Goal: Information Seeking & Learning: Learn about a topic

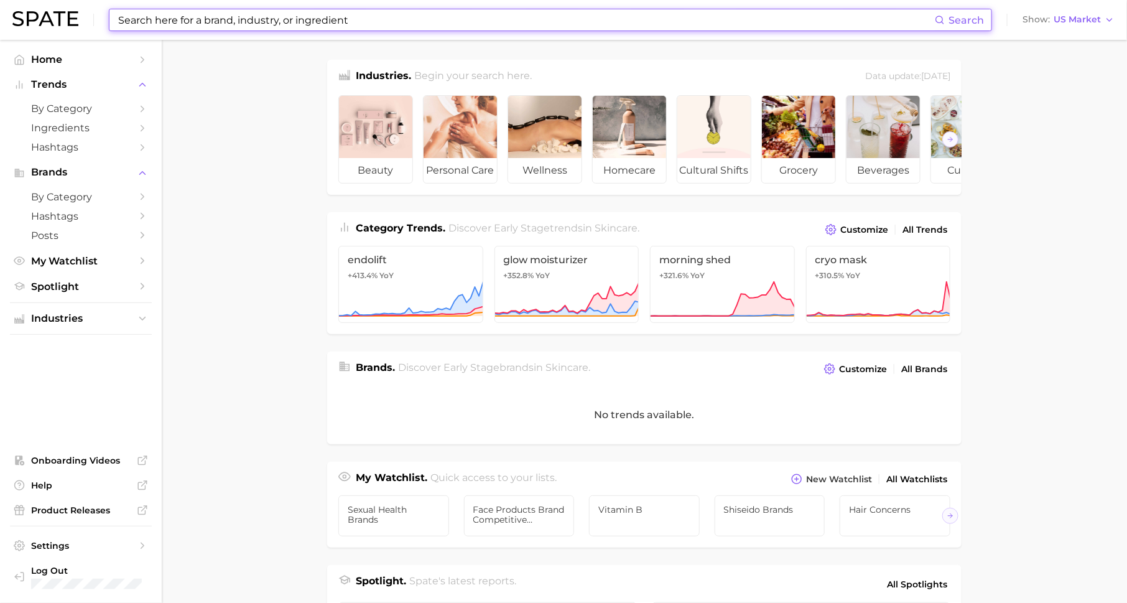
click at [377, 20] on input at bounding box center [526, 19] width 818 height 21
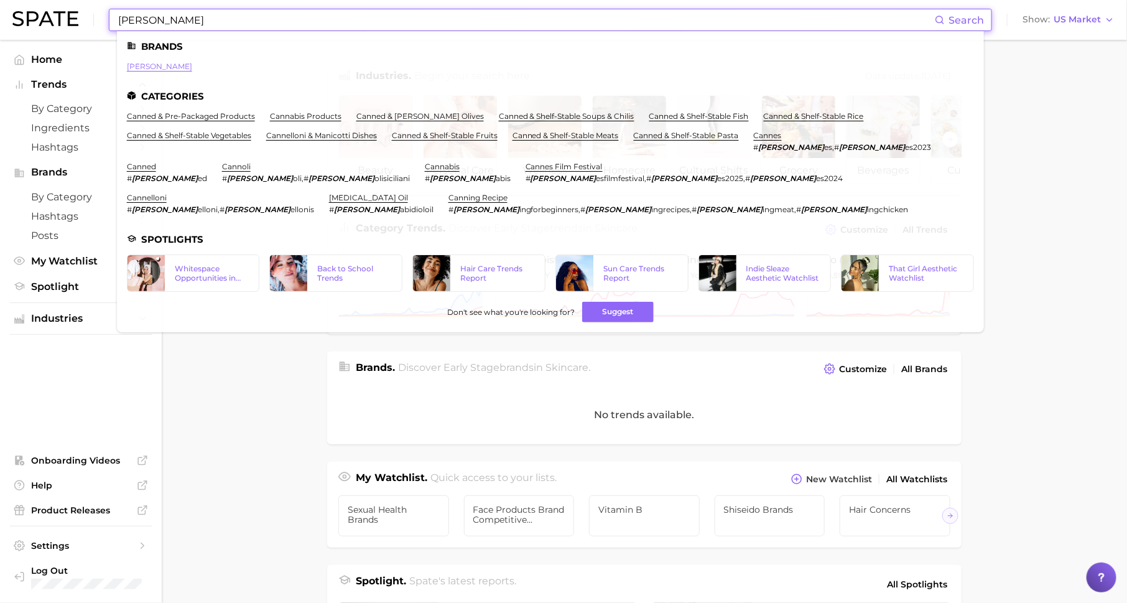
type input "[PERSON_NAME]"
click at [131, 67] on link "[PERSON_NAME]" at bounding box center [159, 66] width 65 height 9
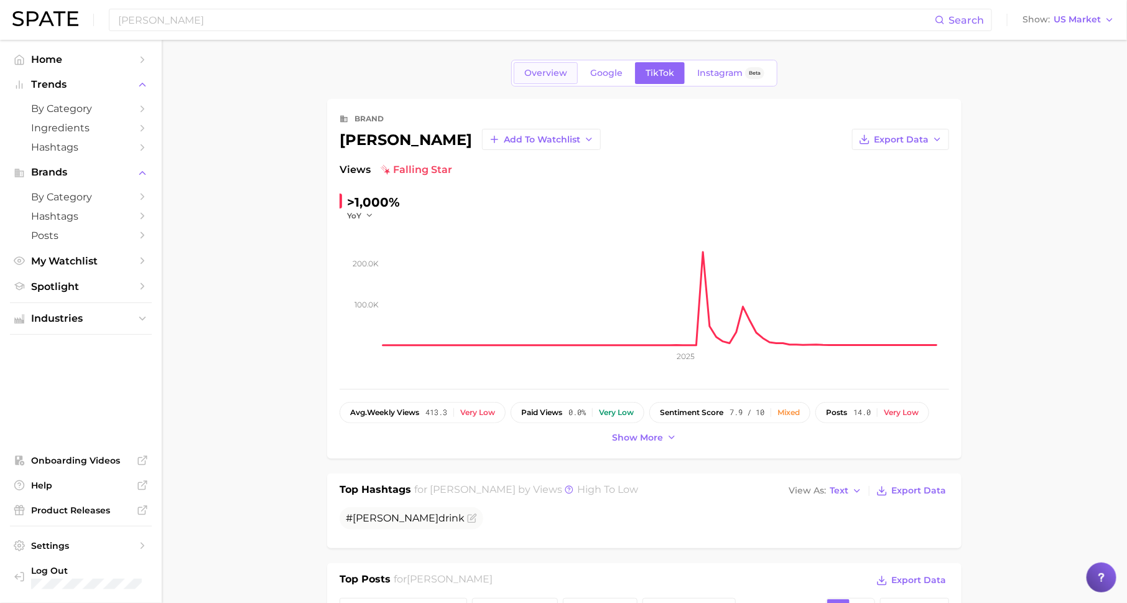
click at [544, 81] on link "Overview" at bounding box center [546, 73] width 64 height 22
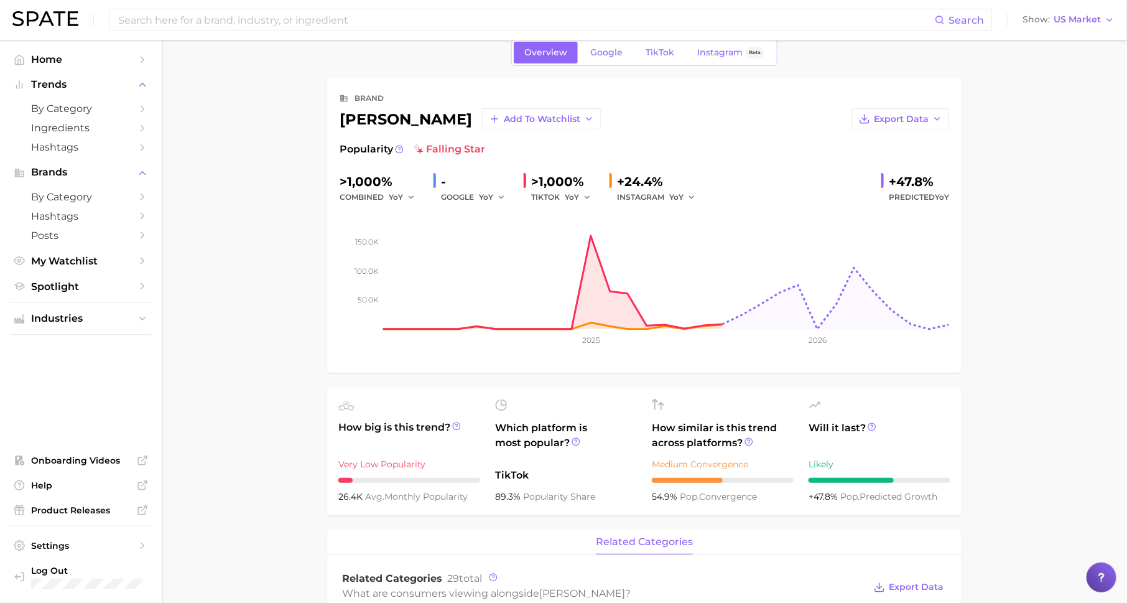
scroll to position [23, 0]
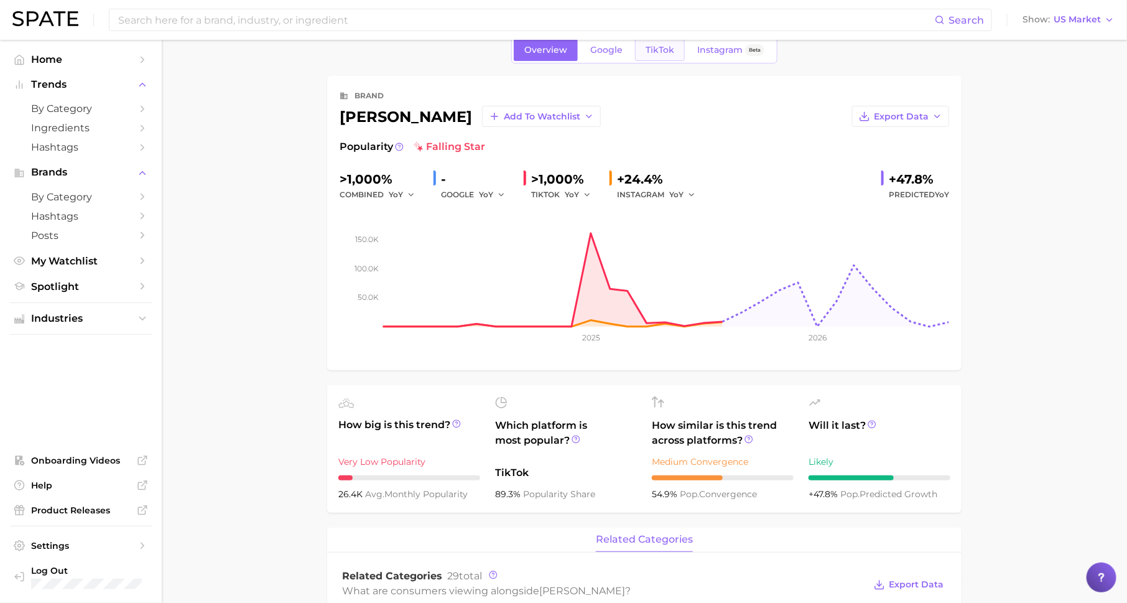
click at [660, 48] on span "TikTok" at bounding box center [660, 50] width 29 height 11
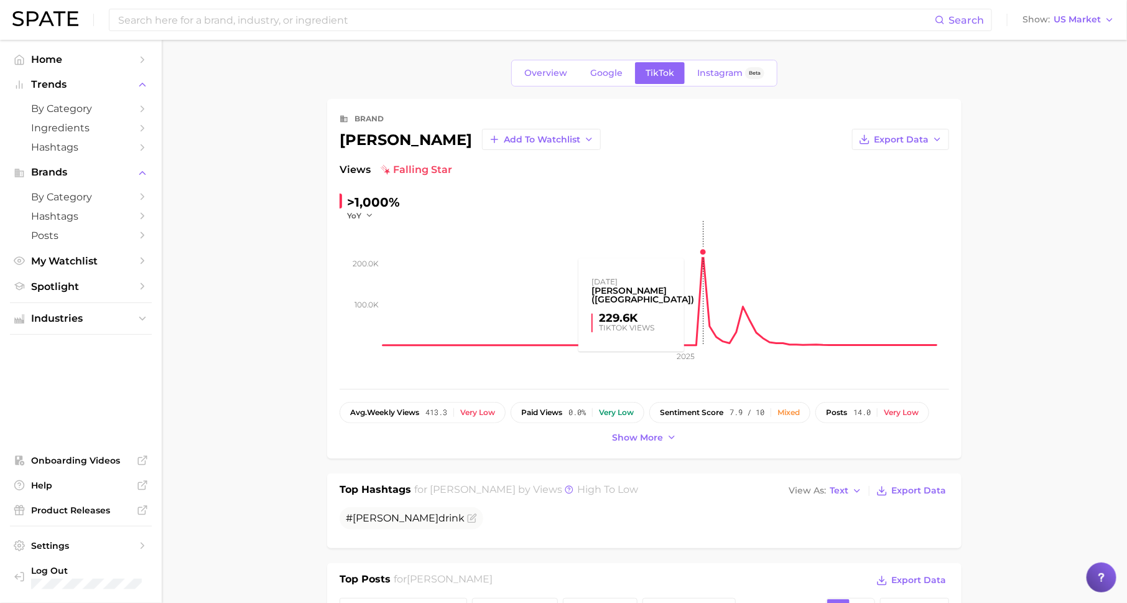
scroll to position [29, 0]
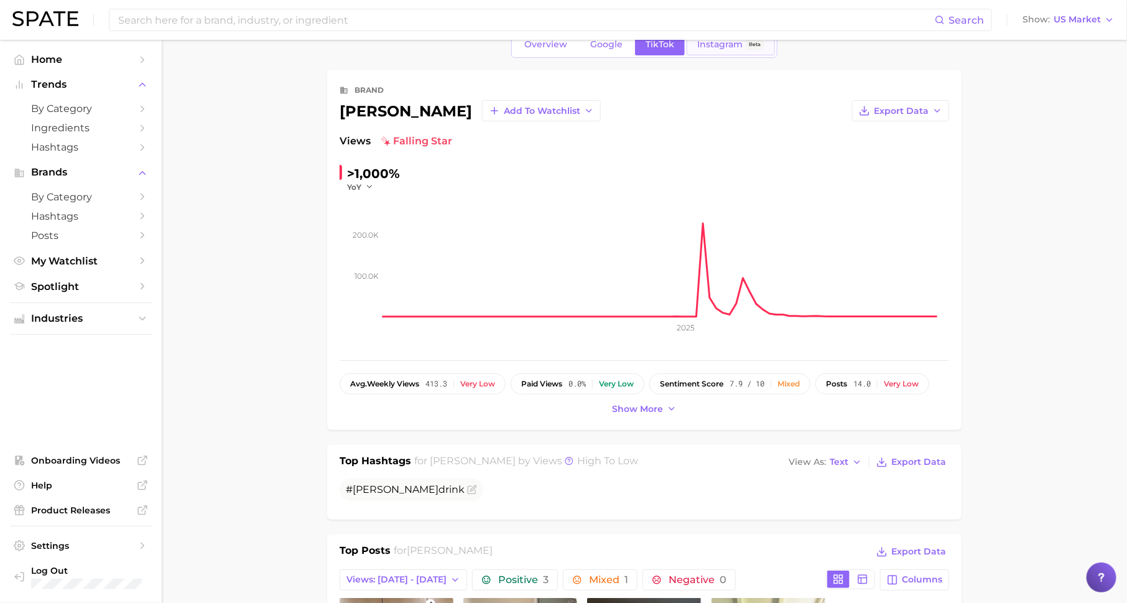
click at [723, 51] on link "Instagram Beta" at bounding box center [731, 45] width 88 height 22
